Goal: Task Accomplishment & Management: Use online tool/utility

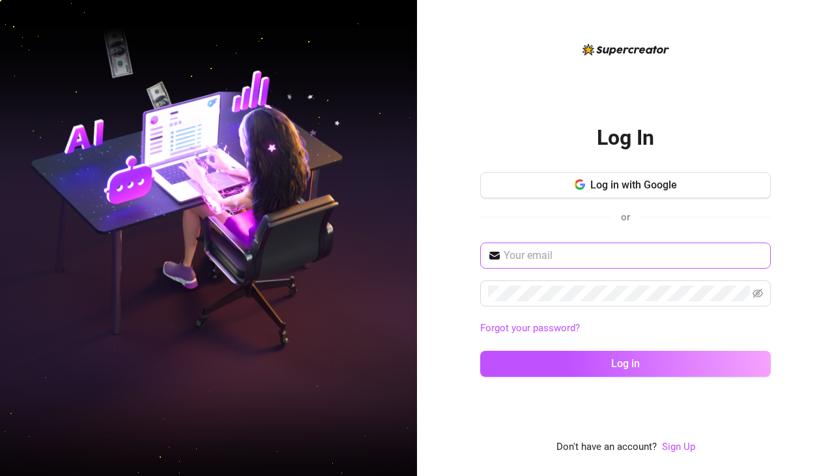
click at [559, 264] on span at bounding box center [625, 256] width 291 height 26
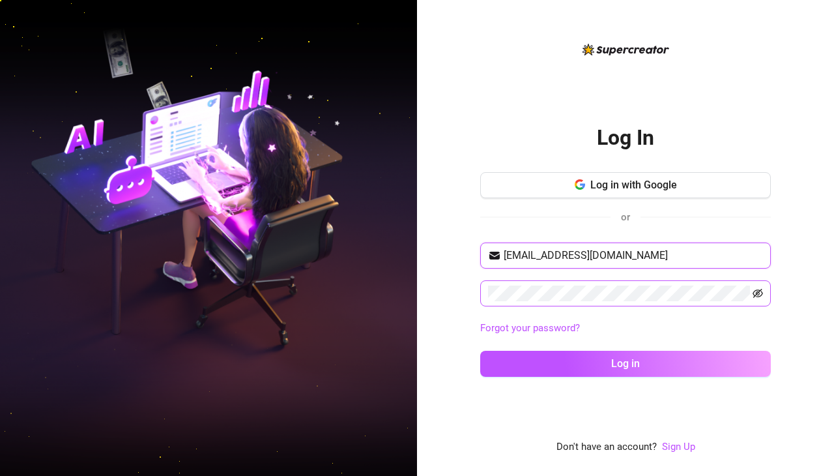
click at [760, 297] on icon "eye-invisible" at bounding box center [758, 293] width 10 height 10
type input "[EMAIL_ADDRESS][DOMAIN_NAME]"
click at [480, 351] on button "Log in" at bounding box center [625, 364] width 291 height 26
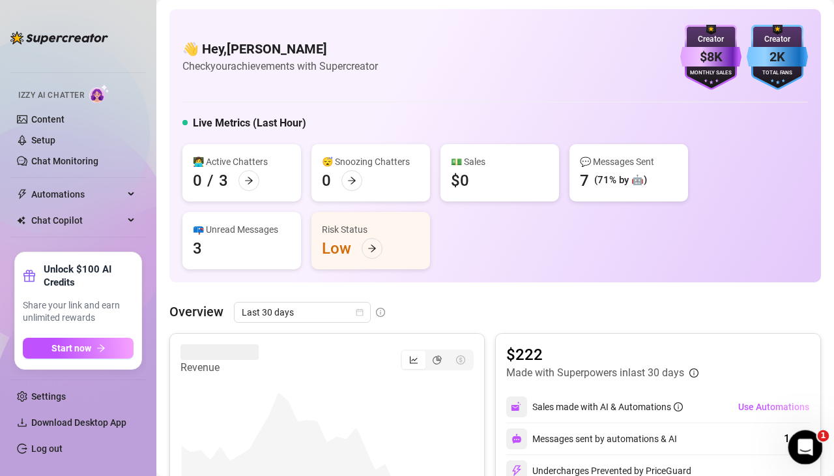
click at [799, 440] on icon "Open Intercom Messenger" at bounding box center [804, 446] width 22 height 22
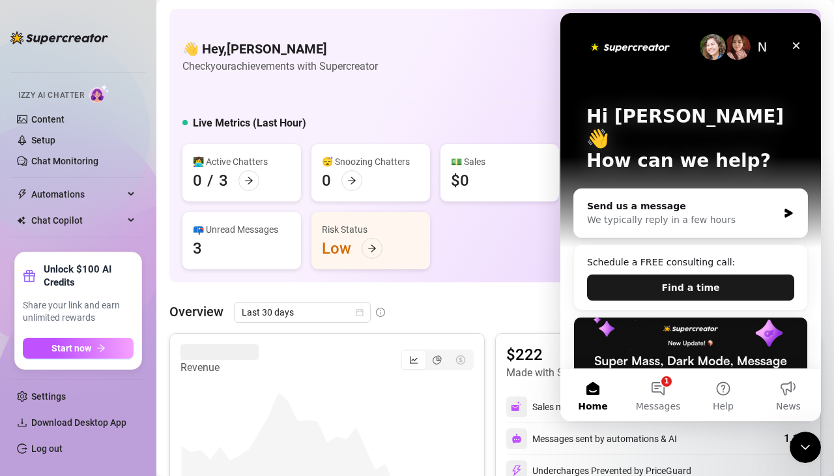
click at [662, 274] on button "Find a time" at bounding box center [690, 287] width 207 height 26
